Goal: Information Seeking & Learning: Learn about a topic

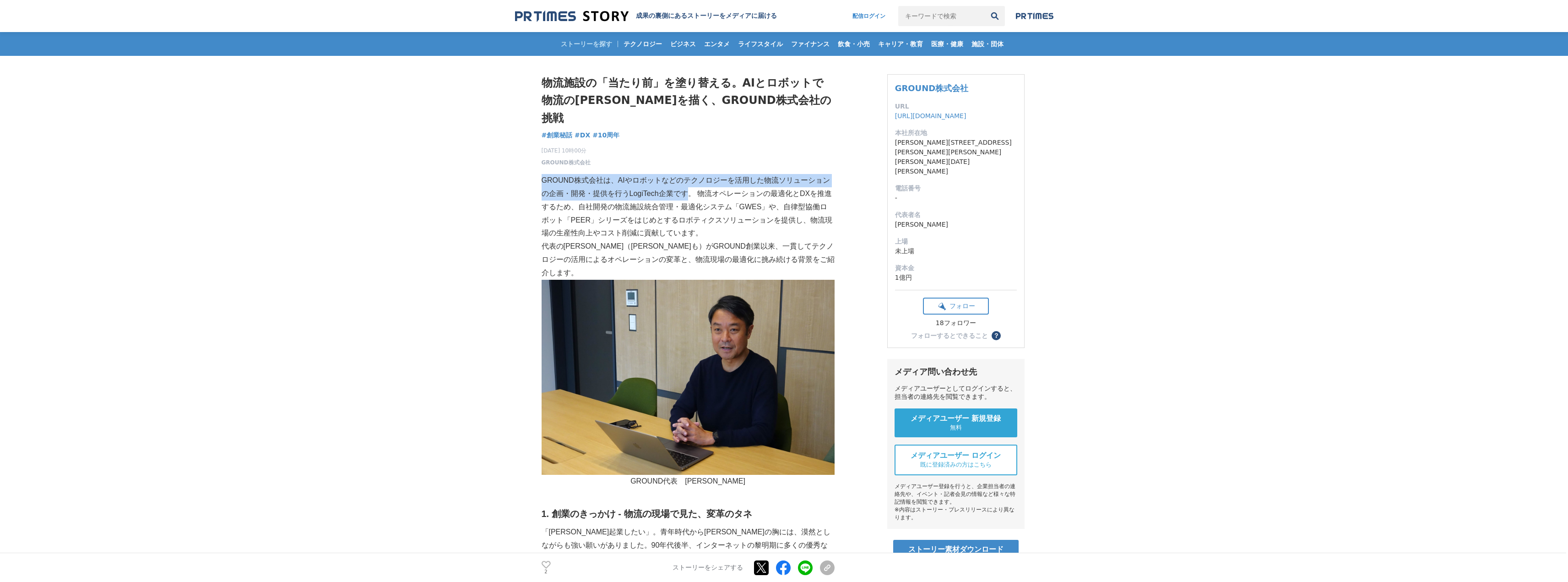
drag, startPoint x: 691, startPoint y: 178, endPoint x: 541, endPoint y: 166, distance: 150.5
click at [542, 174] on p "GROUND株式会社は、AIやロボットなどのテクノロジーを活用した物流ソリューションの企画・開発・提供を行うLogiTech企業です。 物流オペレーションの最…" at bounding box center [688, 207] width 293 height 66
copy p "GROUND株式会社は、AIやロボットなどのテクノロジーを活用した物流ソリューションの企画・開発・提供を行うLogiTech企業です"
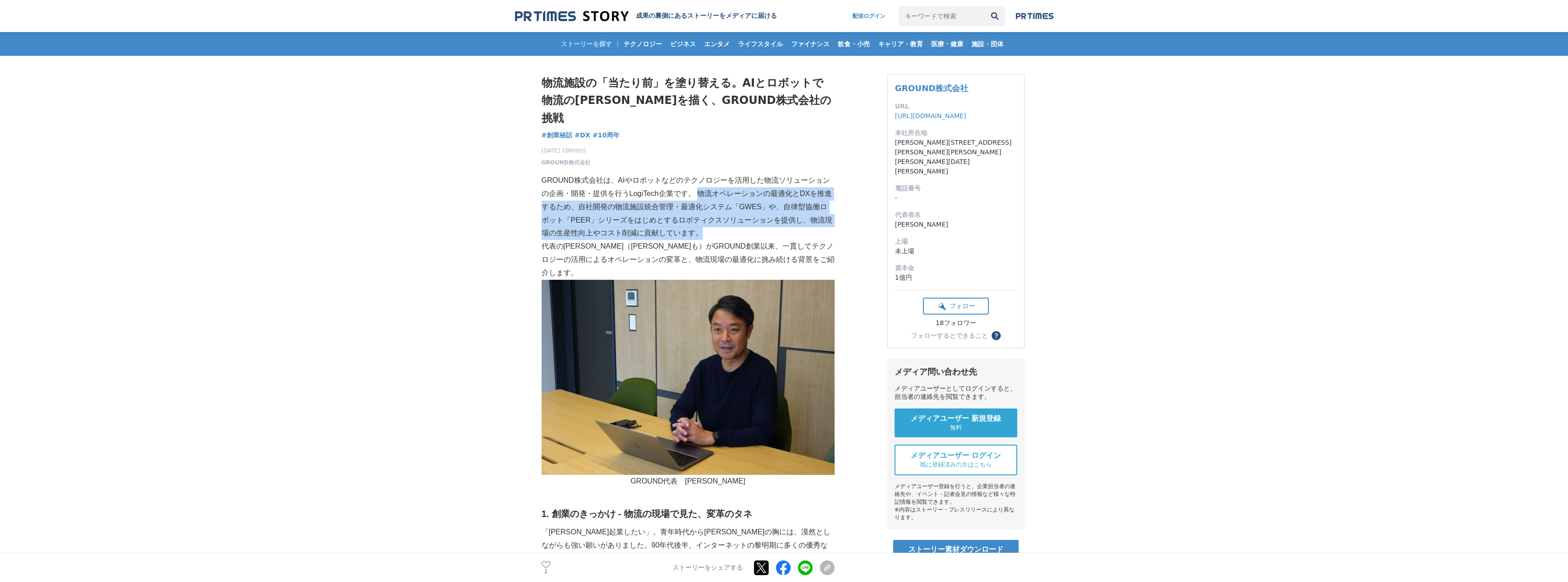
drag, startPoint x: 701, startPoint y: 178, endPoint x: 705, endPoint y: 216, distance: 38.2
click at [705, 216] on p "GROUND株式会社は、AIやロボットなどのテクノロジーを活用した物流ソリューションの企画・開発・提供を行うLogiTech企業です。 物流オペレーションの最…" at bounding box center [688, 207] width 293 height 66
copy p "物流オペレーションの最適化とDXを推進するため、自社開発の物流施設統合管理・最適化システム「GWES」や、自律型協働ロボット「PEER」シリーズをはじめとする…"
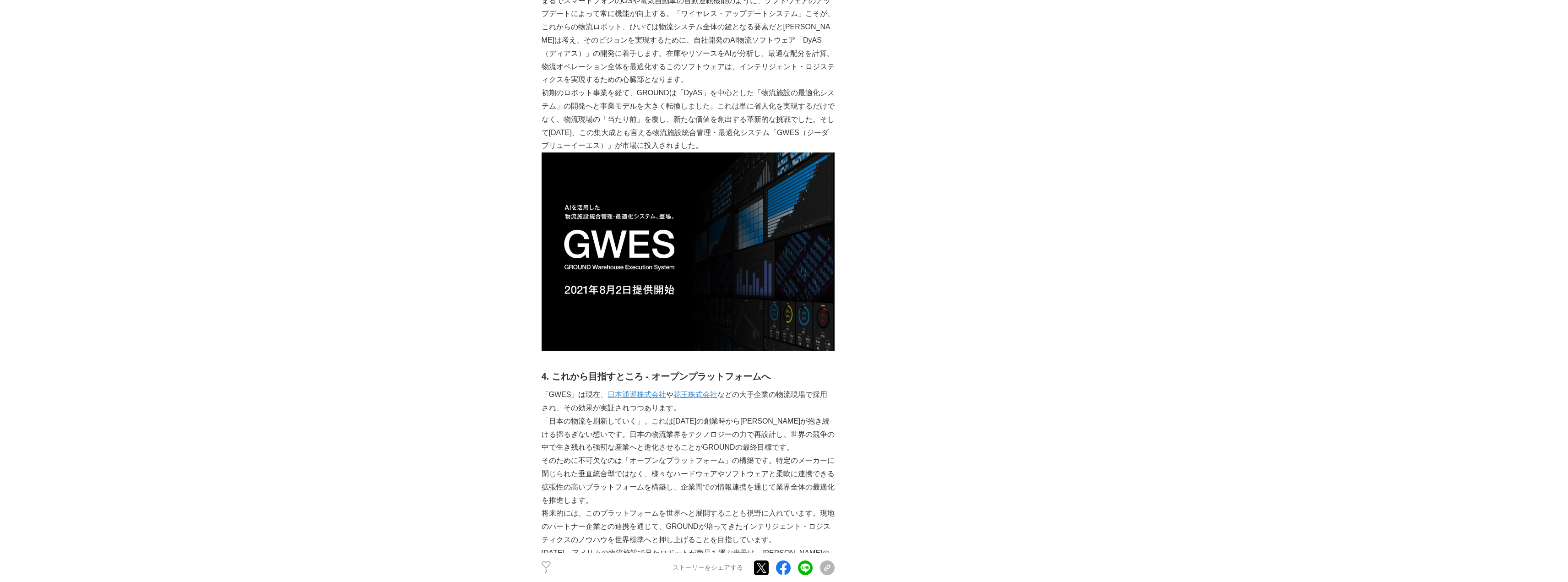
scroll to position [1513, 0]
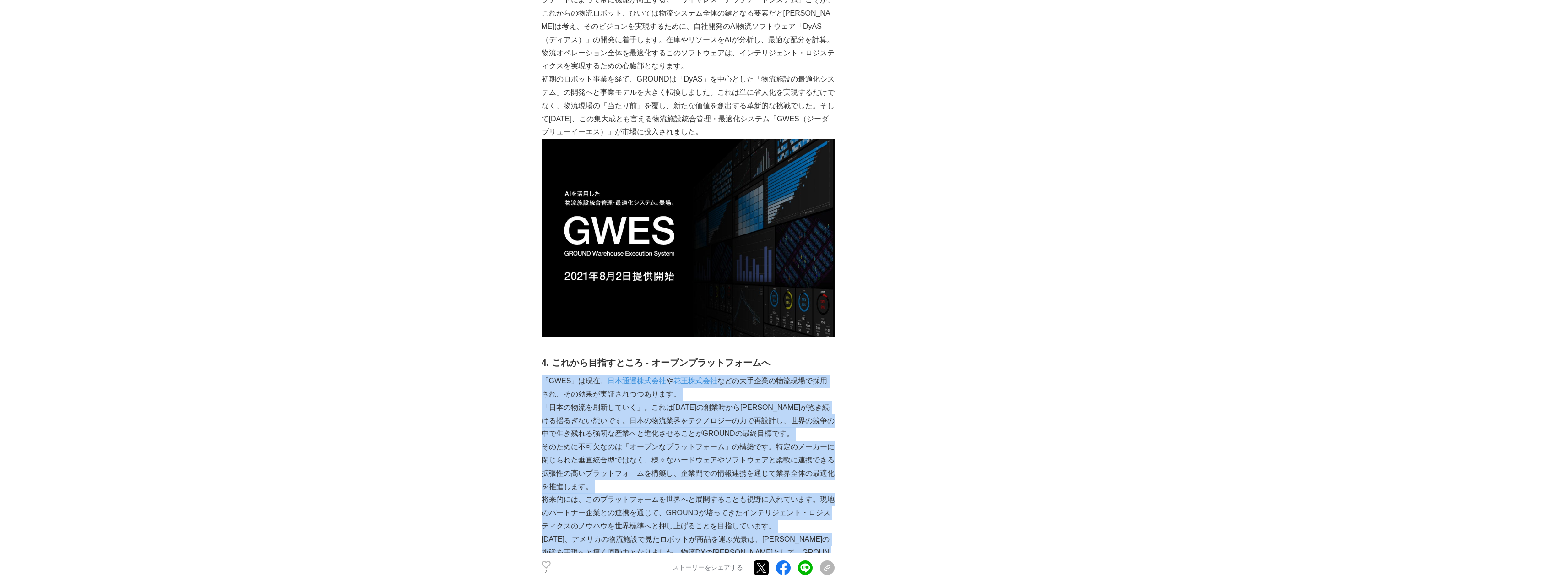
drag, startPoint x: 542, startPoint y: 309, endPoint x: 772, endPoint y: 498, distance: 297.7
copy div "「LORE」ips、 dolorsit a consec adipiscingelitsed、doeiusmodtempor。 「incididuntut」。…"
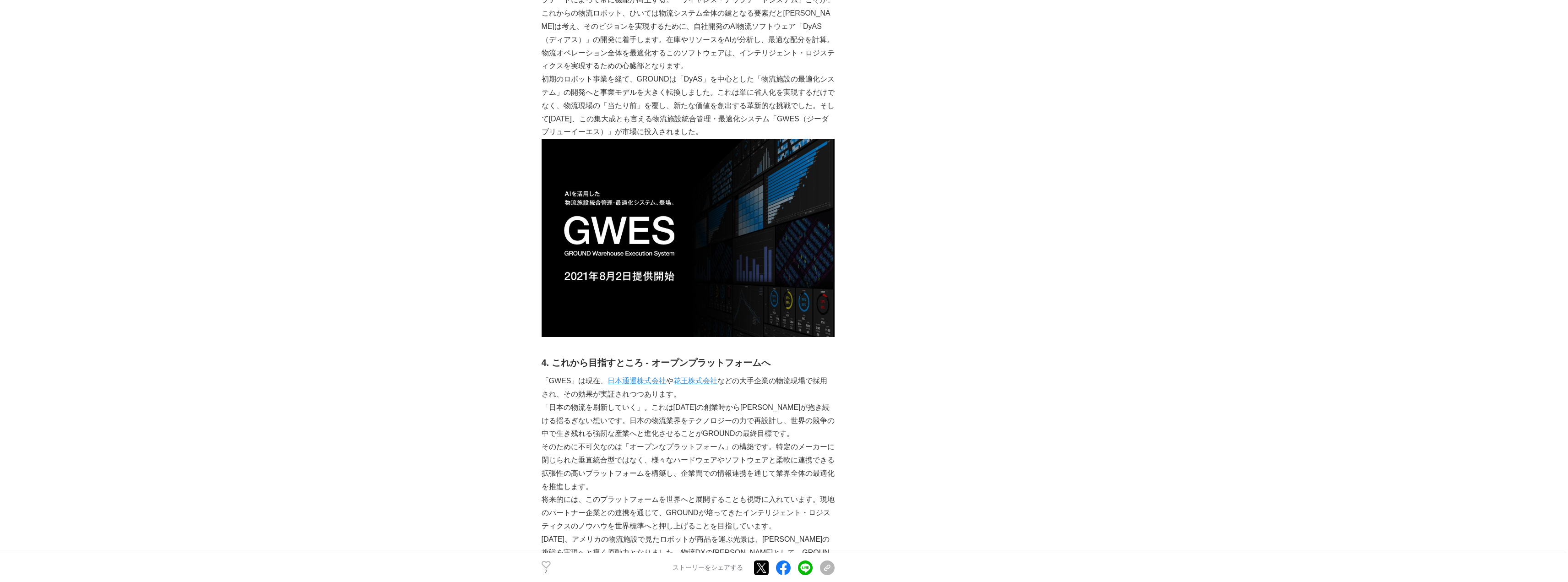
click at [915, 367] on div "物流施設の「当たり前」を塗り替える。AIとロボットで物流の[PERSON_NAME]を描く、GROUND株式会社の挑戦 創業秘話 #創業秘話 #DX #10周年" at bounding box center [784, 77] width 485 height 3070
drag, startPoint x: 738, startPoint y: 312, endPoint x: 750, endPoint y: 323, distance: 16.3
click at [750, 374] on p "「GWES」は現在、 日本通運株式会社 や 花王株式会社 などの大手企業の物流現場で採用され、その効果が実証されつつあります。" at bounding box center [688, 388] width 293 height 27
copy p "大手企業の物流現場で採用され、その効果が実証されつつあります。"
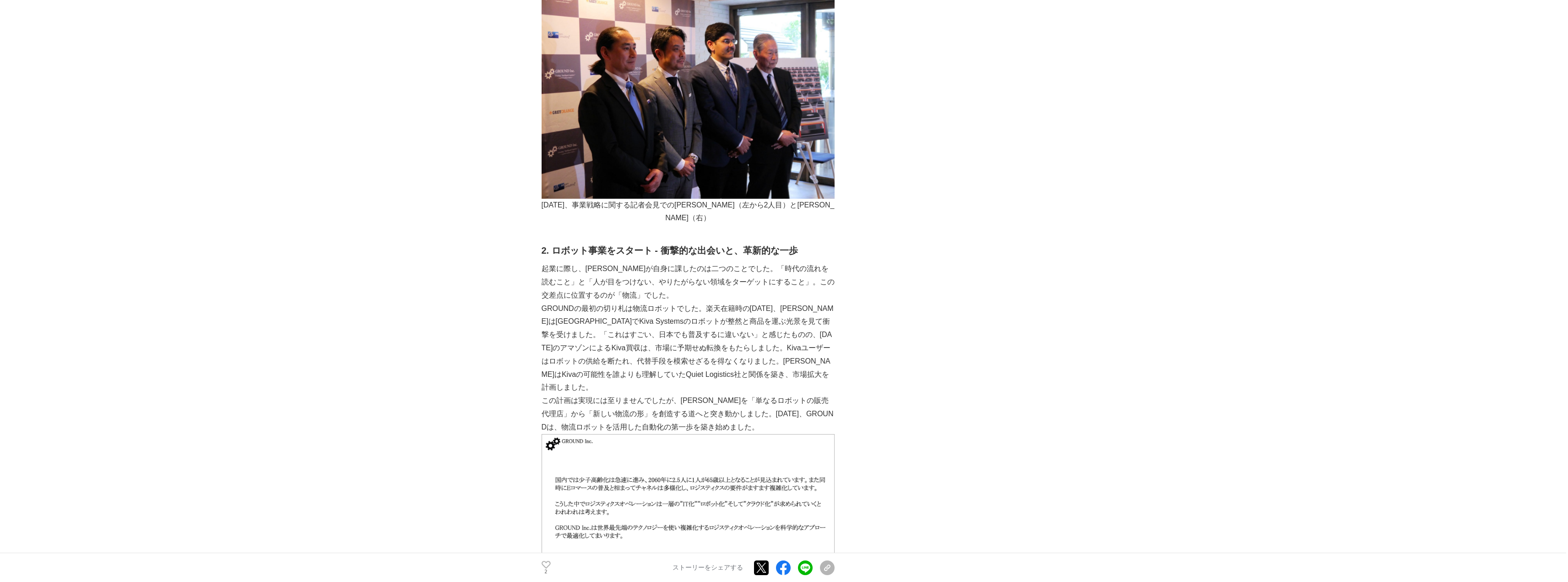
scroll to position [729, 0]
